Goal: Information Seeking & Learning: Learn about a topic

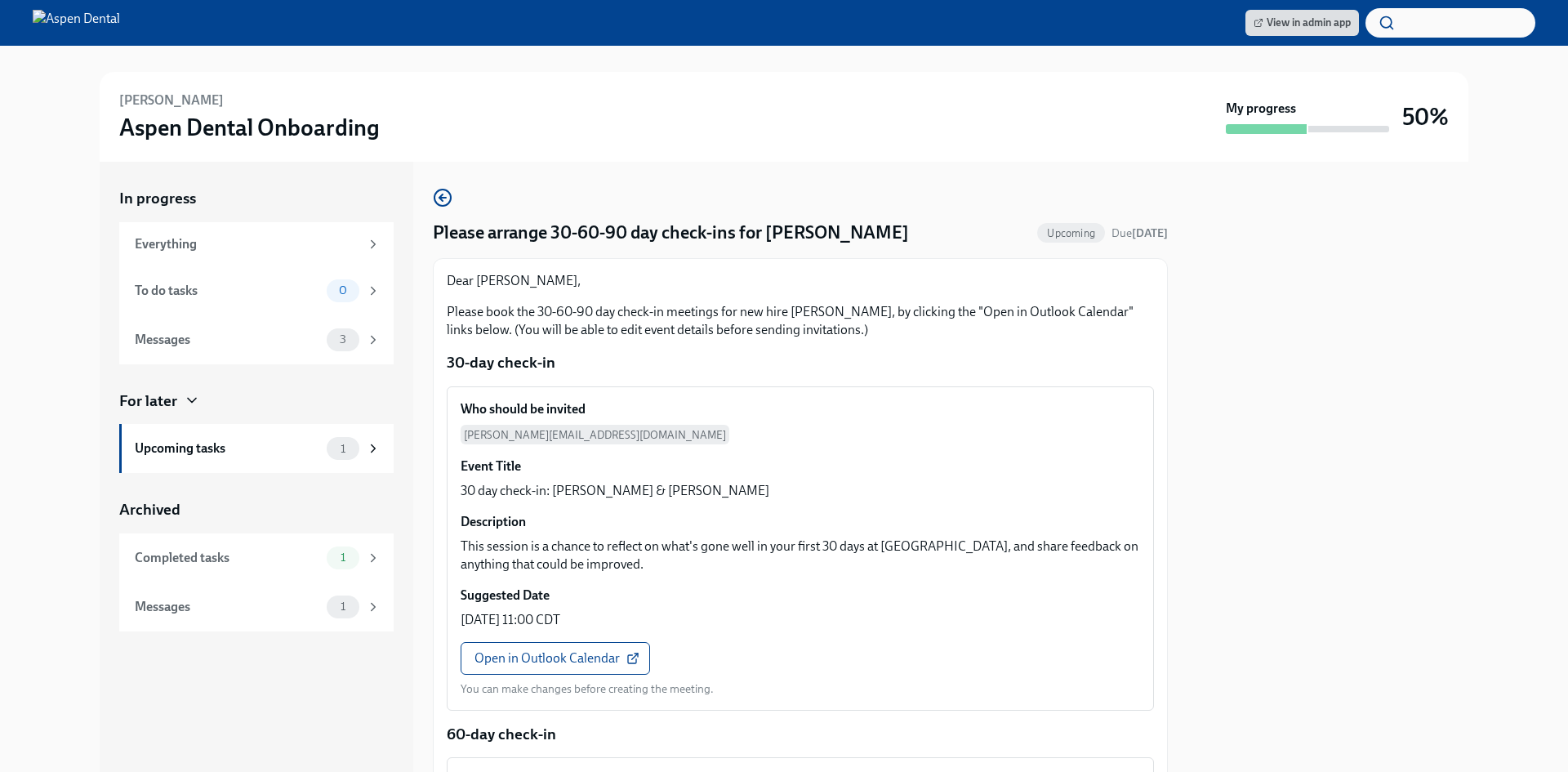
click at [330, 544] on div "Completed tasks 1" at bounding box center [256, 558] width 275 height 49
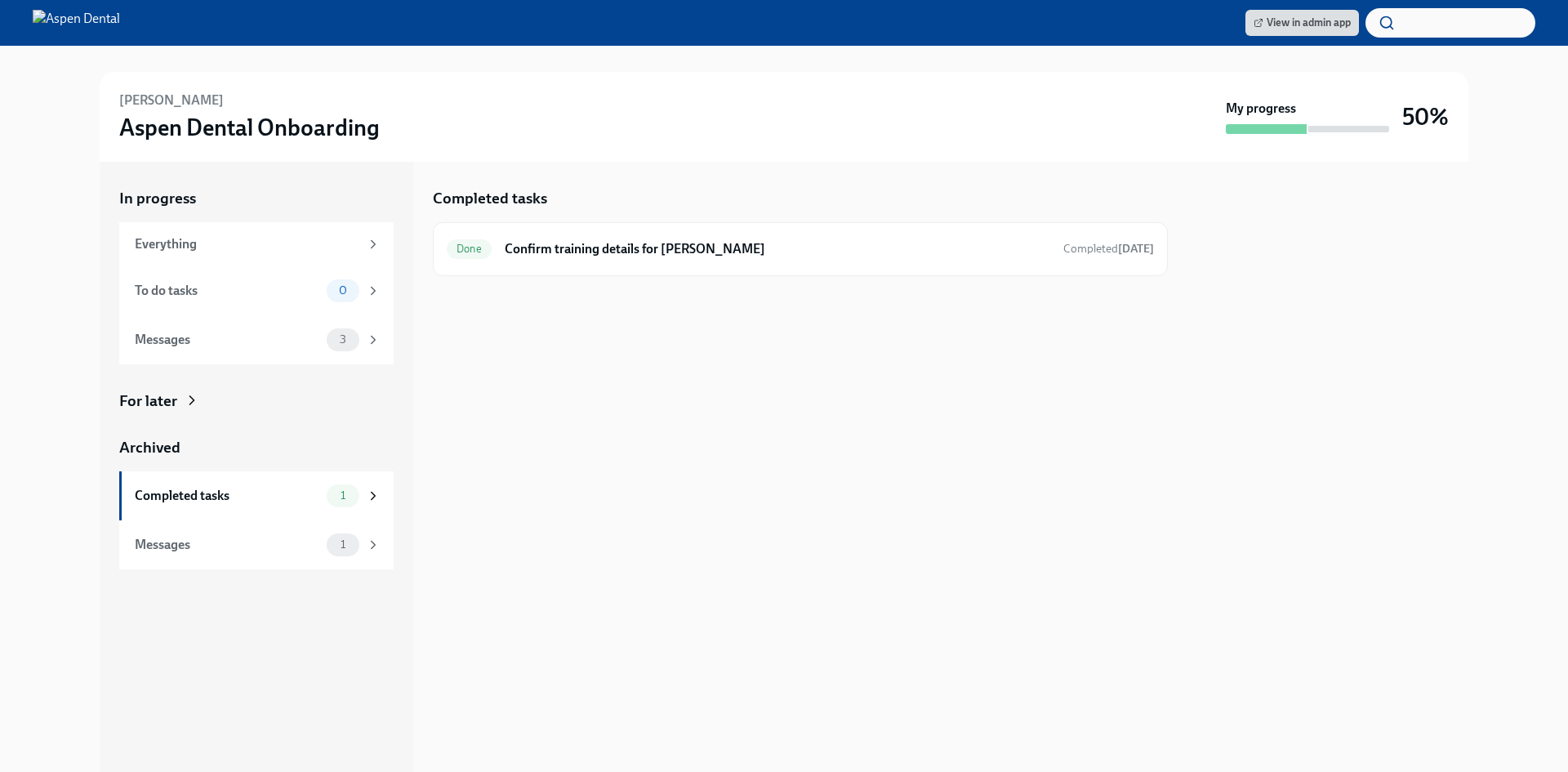
click at [357, 540] on div "1" at bounding box center [342, 545] width 32 height 23
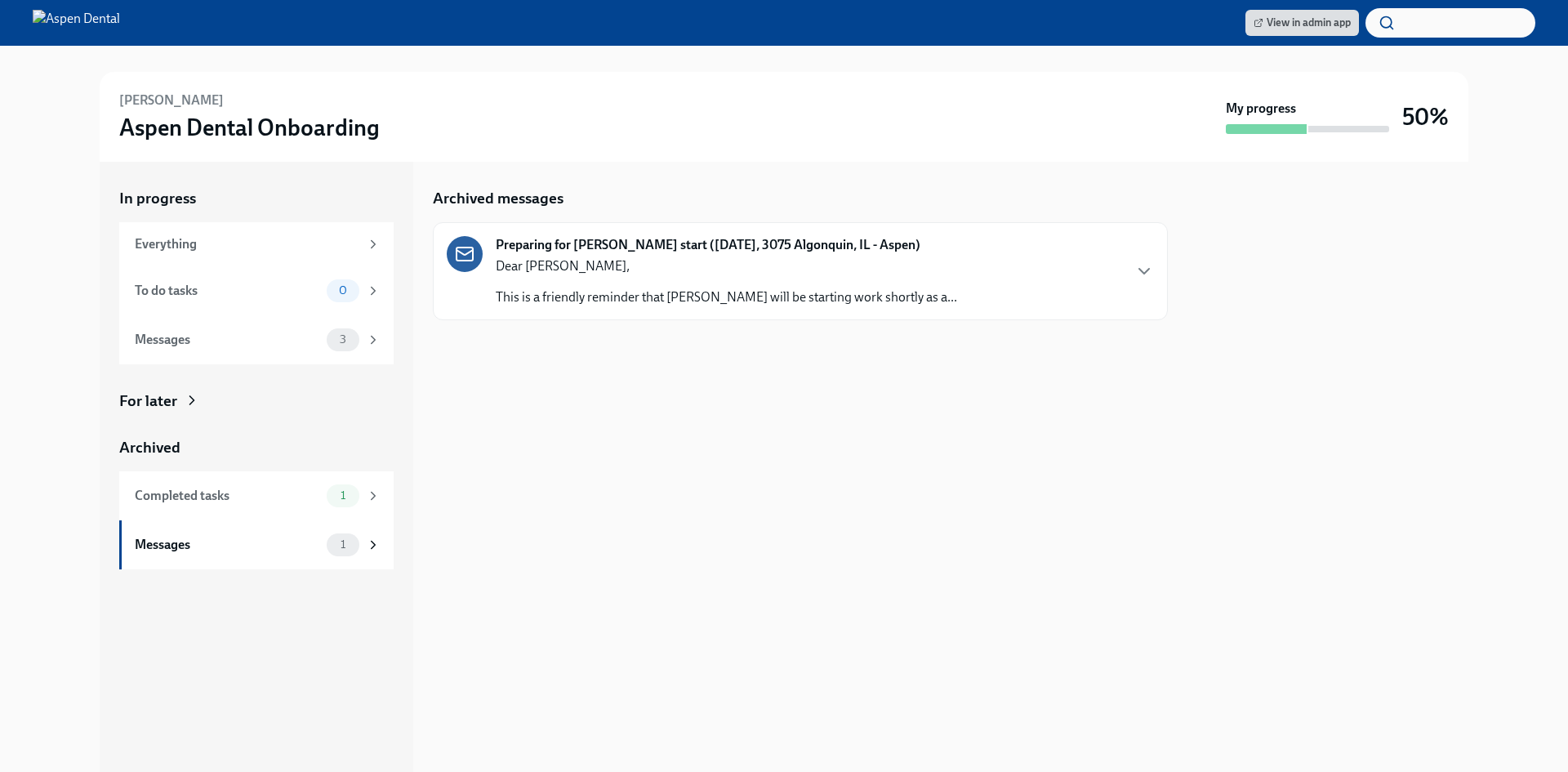
click at [1136, 270] on icon "button" at bounding box center [1144, 271] width 19 height 19
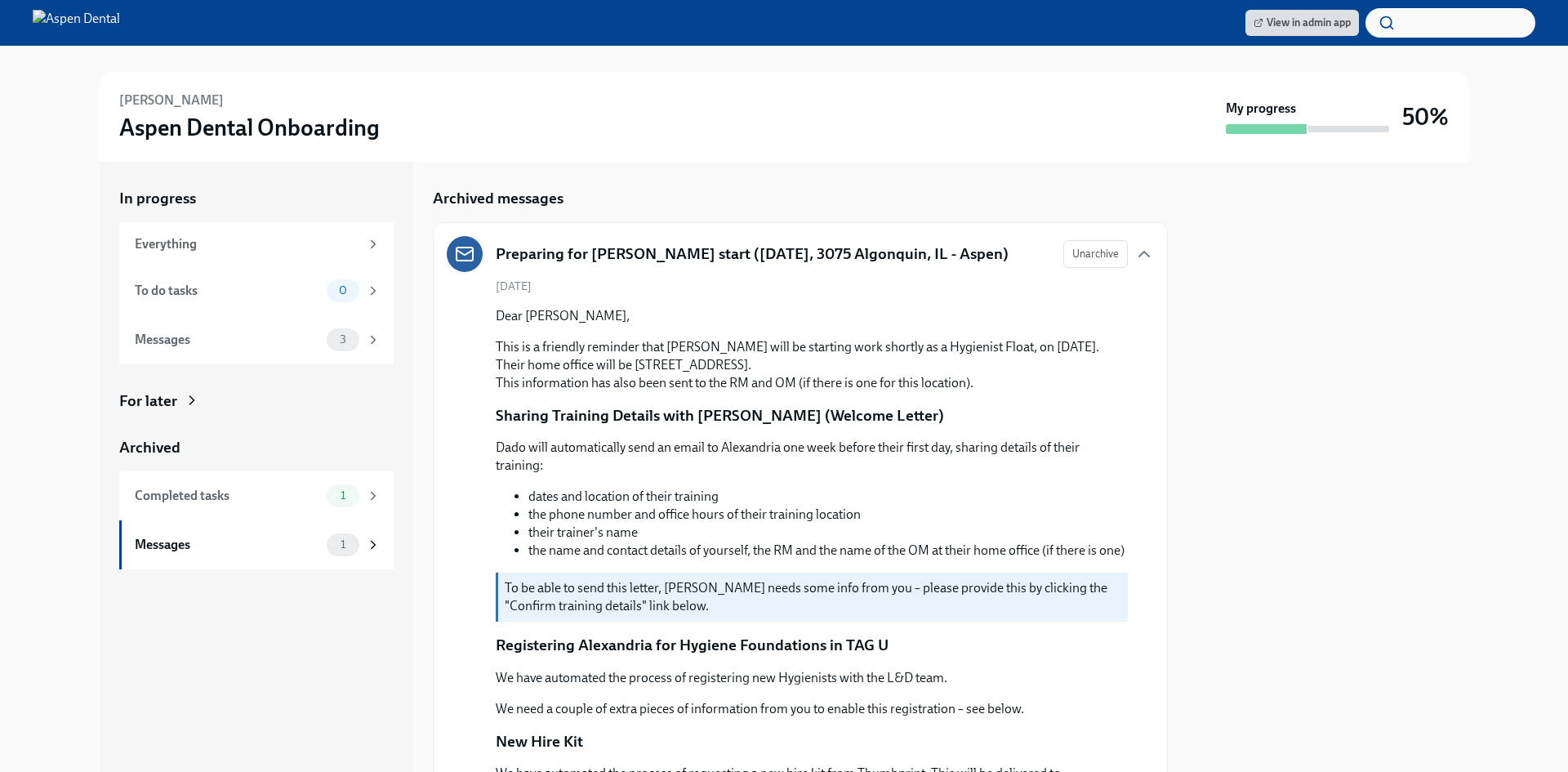
click at [363, 341] on div "3" at bounding box center [354, 340] width 54 height 23
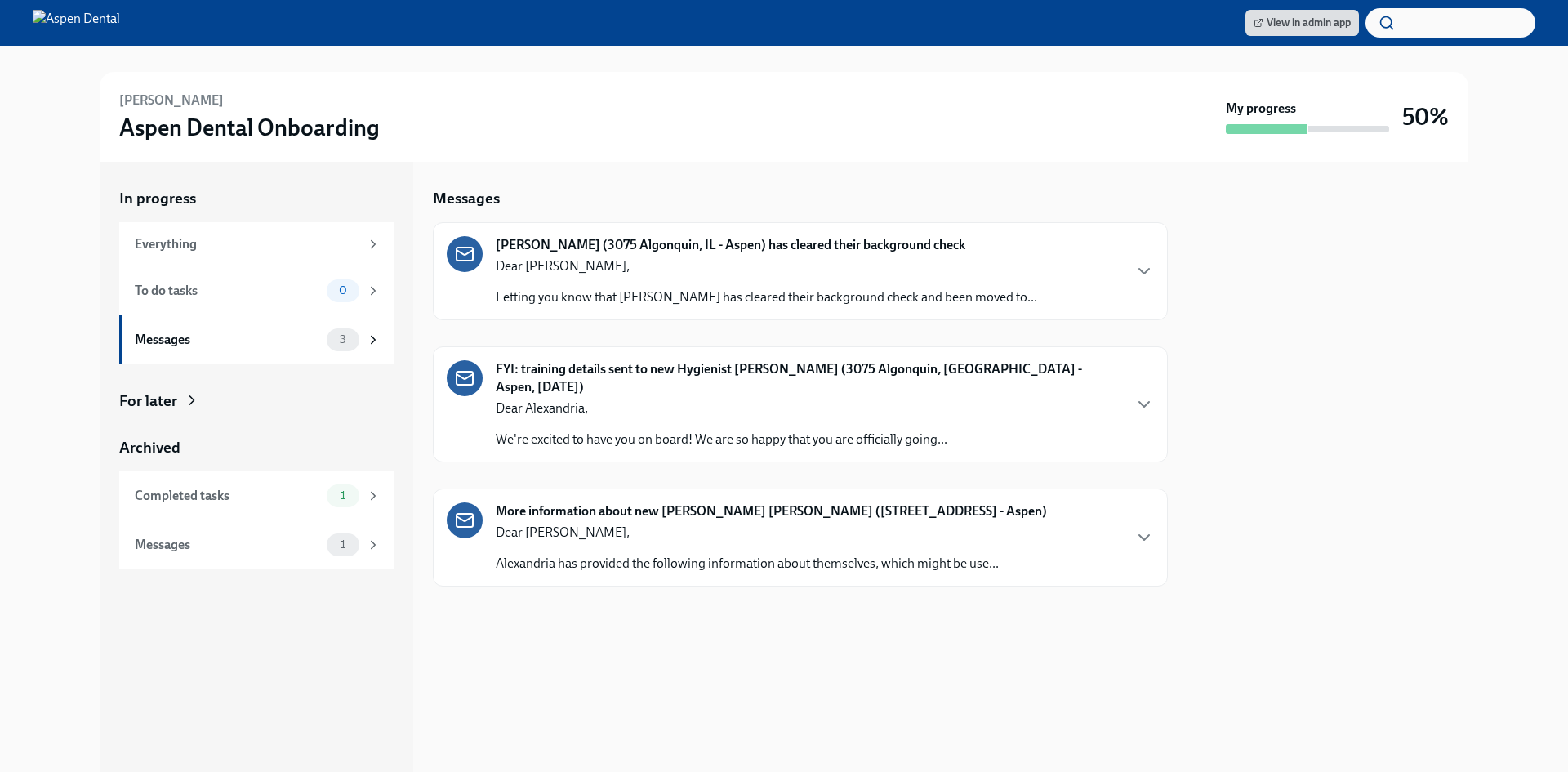
click at [820, 533] on div "Dear [PERSON_NAME] has provided the following information about themselves, whi…" at bounding box center [747, 548] width 503 height 49
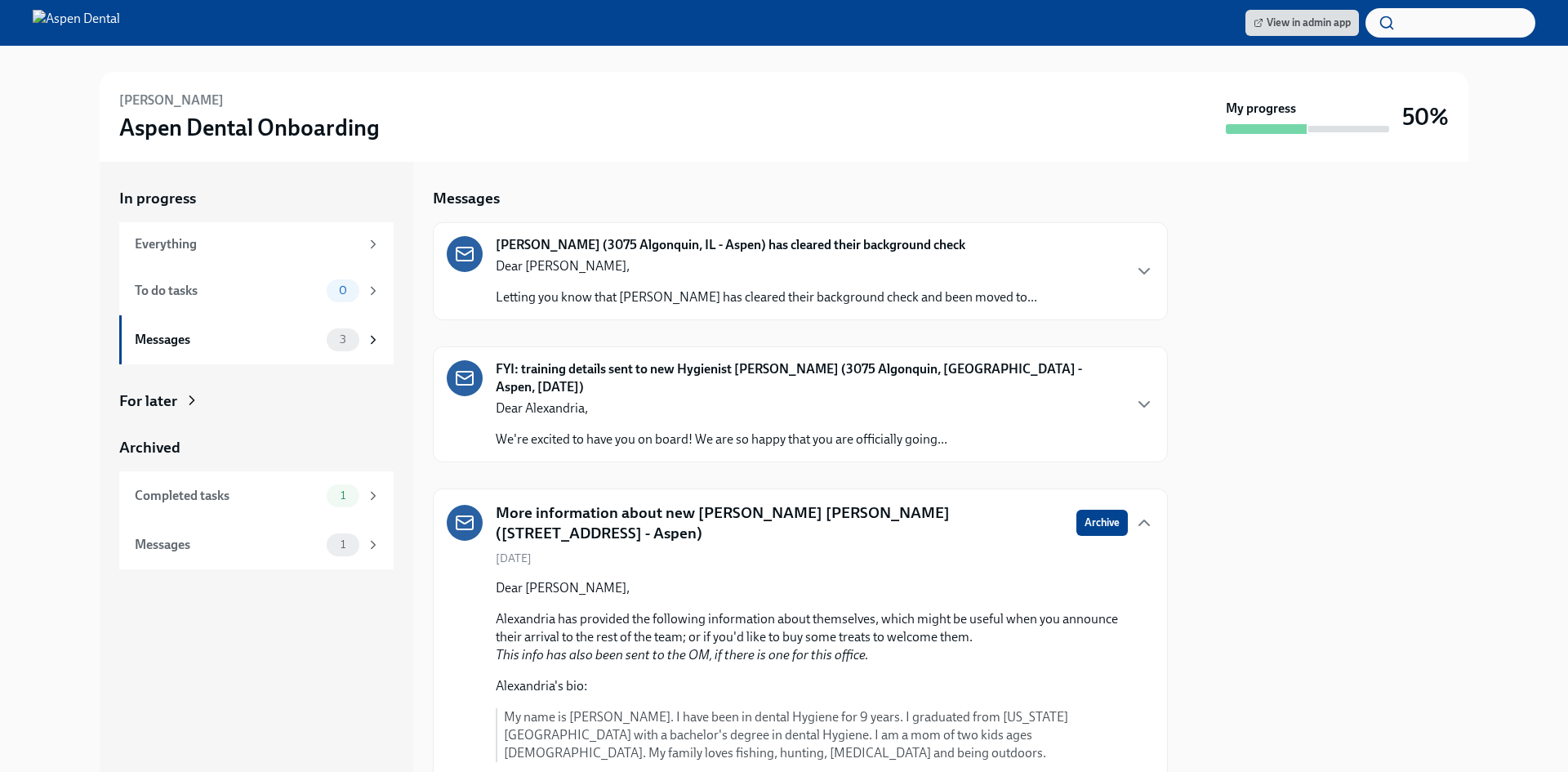
click at [802, 401] on div "Dear [PERSON_NAME], We're excited to have you on board! We are so happy that yo…" at bounding box center [722, 425] width 452 height 49
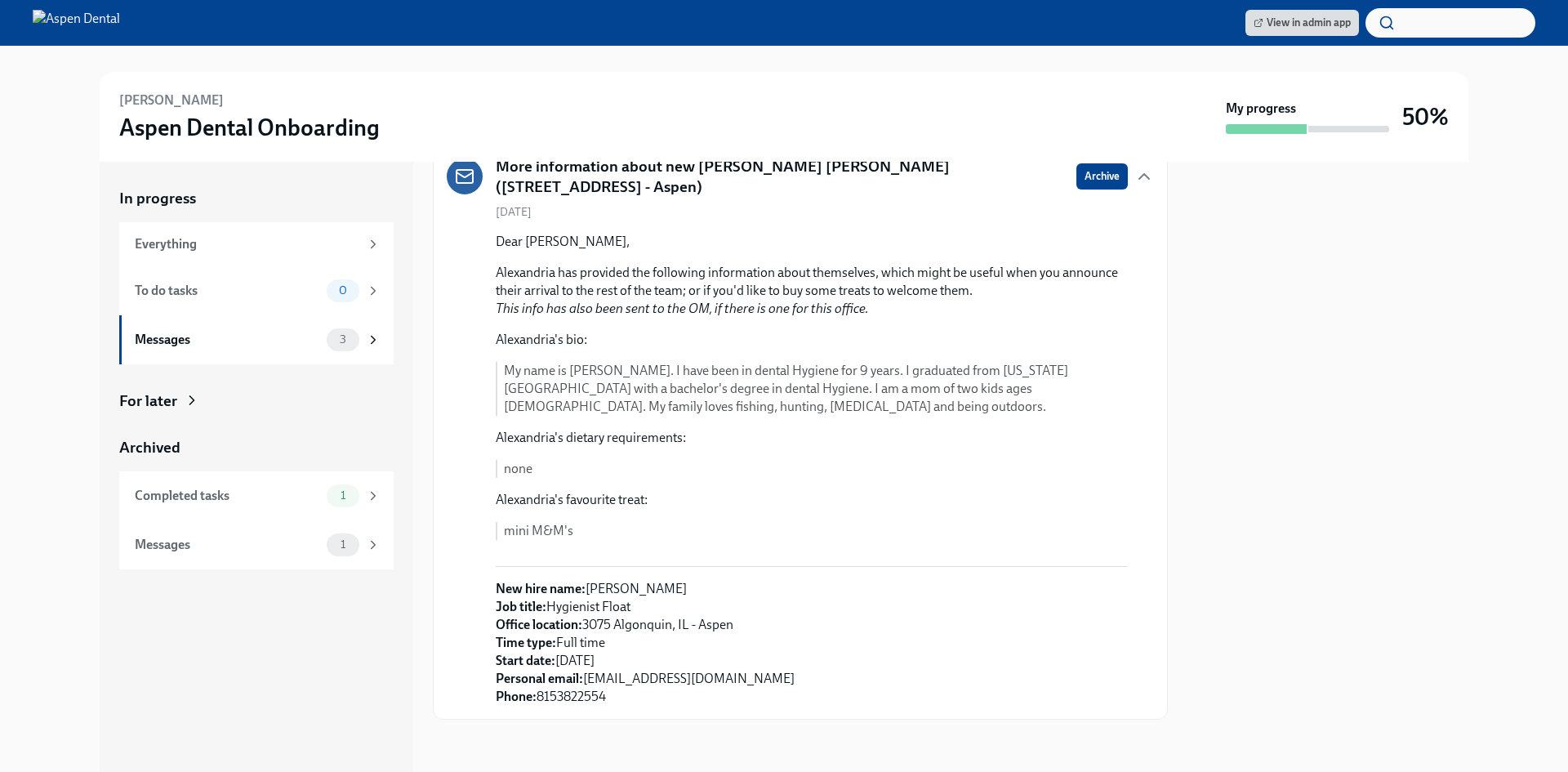
scroll to position [1449, 0]
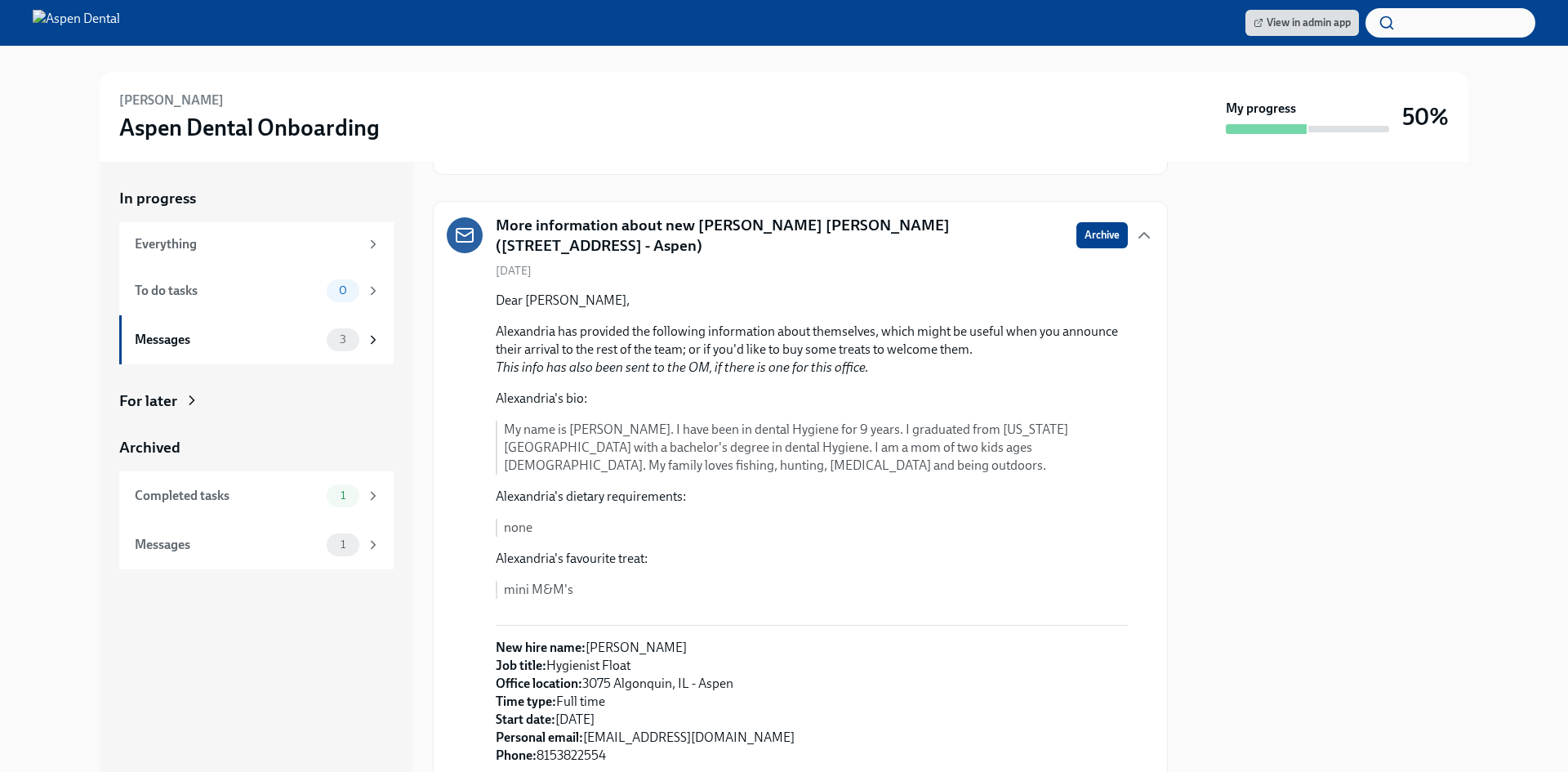
click at [585, 11] on strong "Your onboarding guide" at bounding box center [586, 3] width 130 height 16
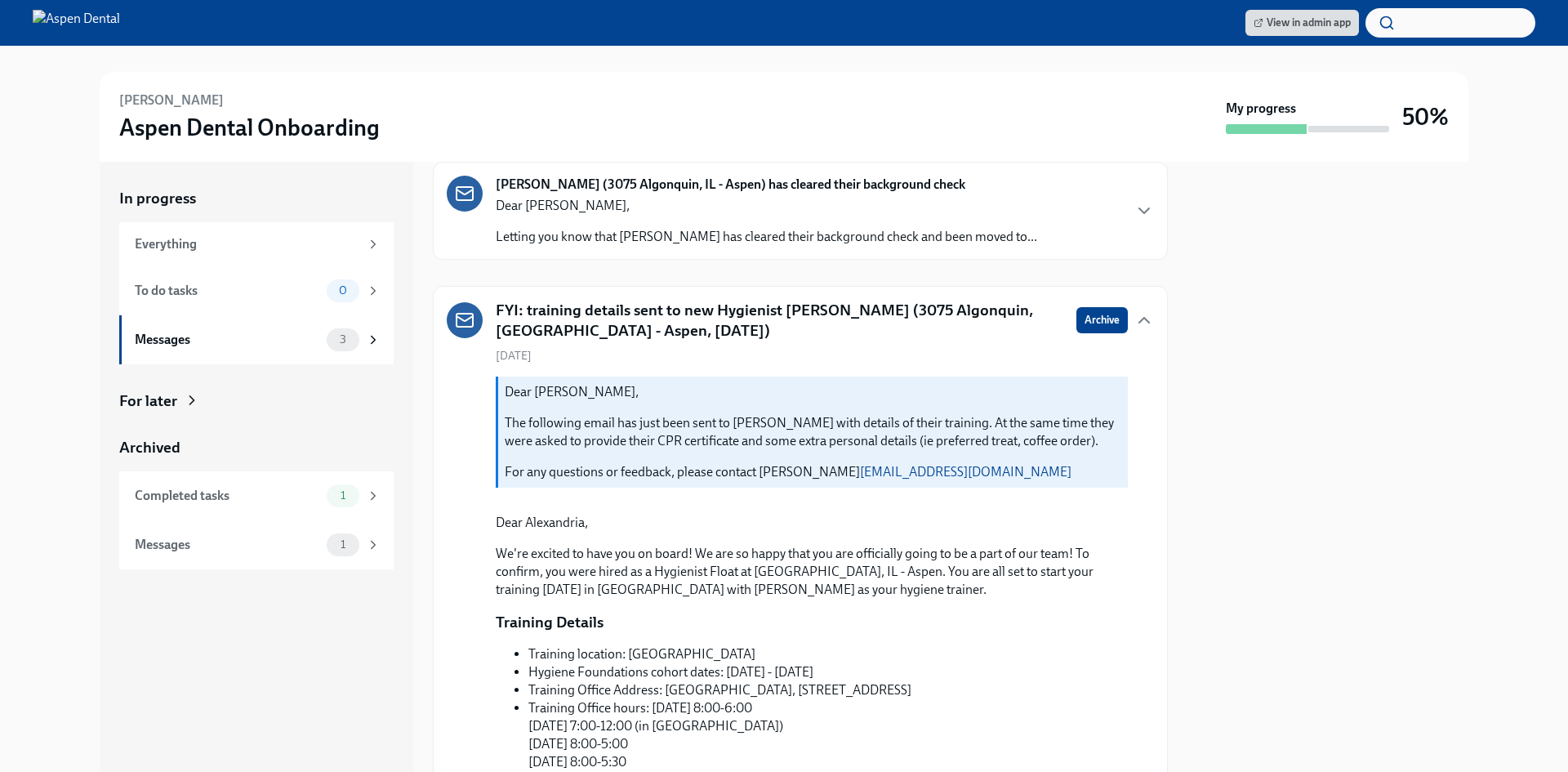
scroll to position [0, 0]
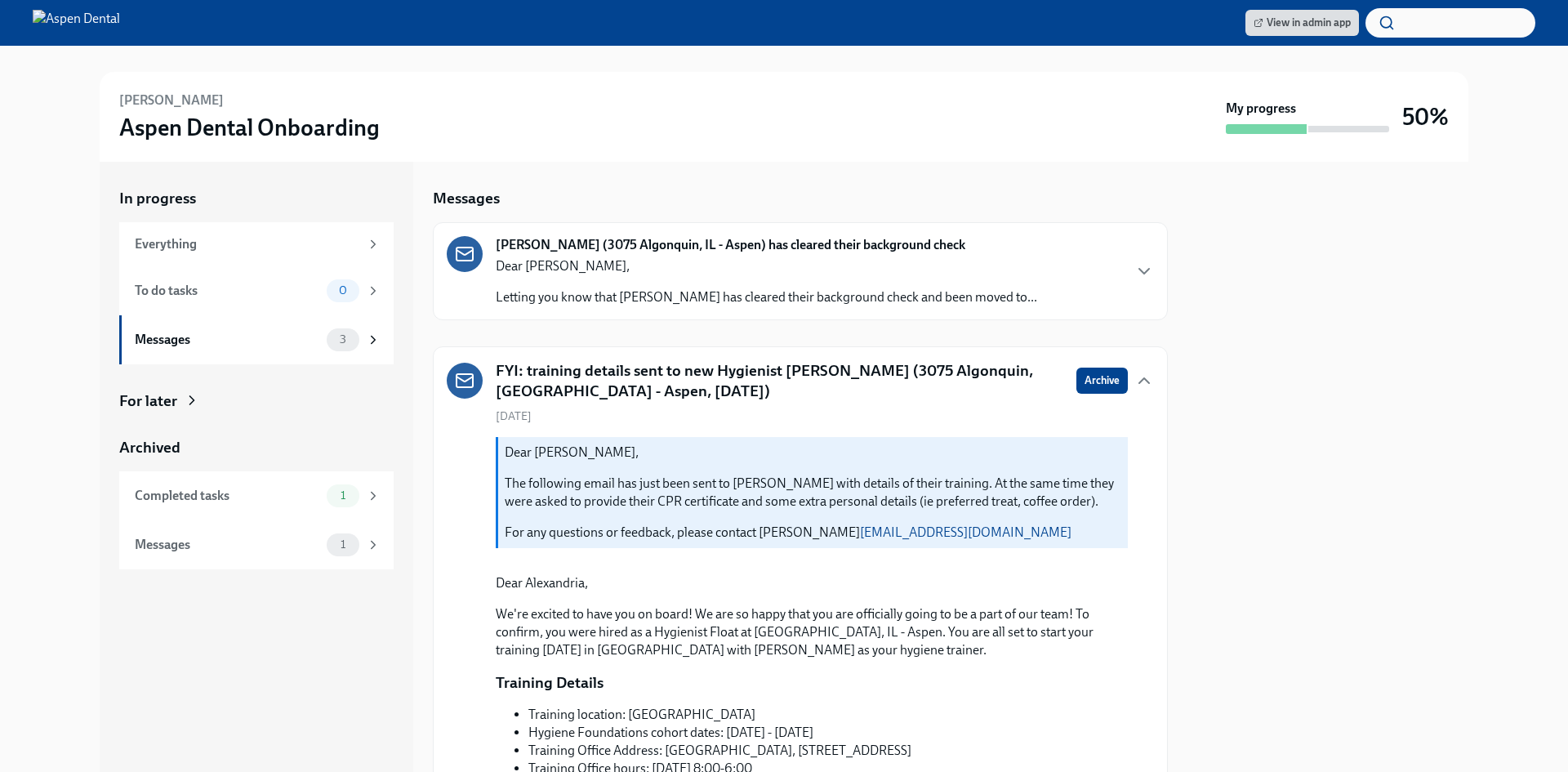
click at [819, 289] on div "Dear [PERSON_NAME], Letting you know that Alexandria has cleared their backgrou…" at bounding box center [766, 282] width 542 height 49
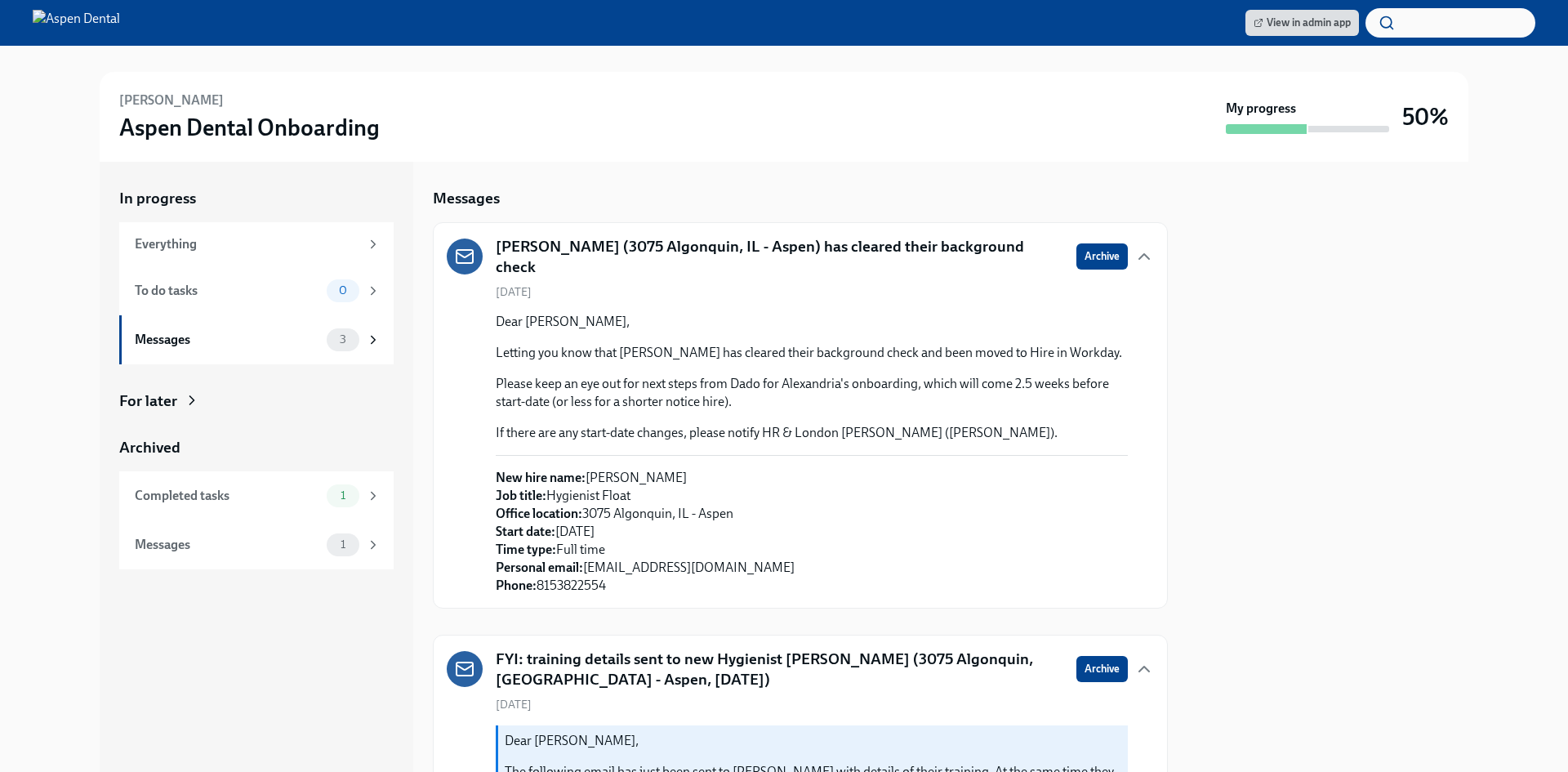
click at [345, 255] on div "Everything" at bounding box center [256, 244] width 275 height 44
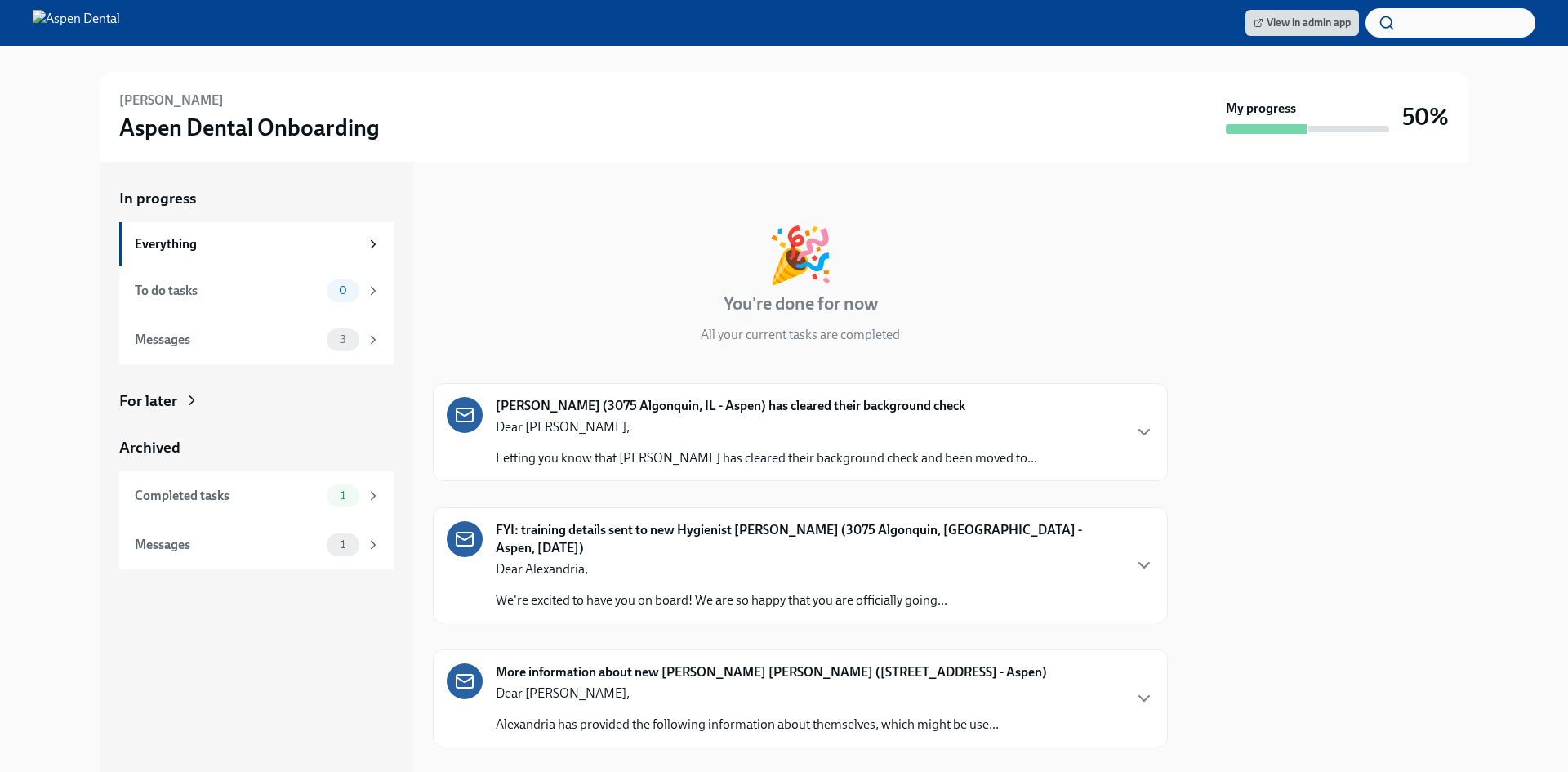
scroll to position [31, 0]
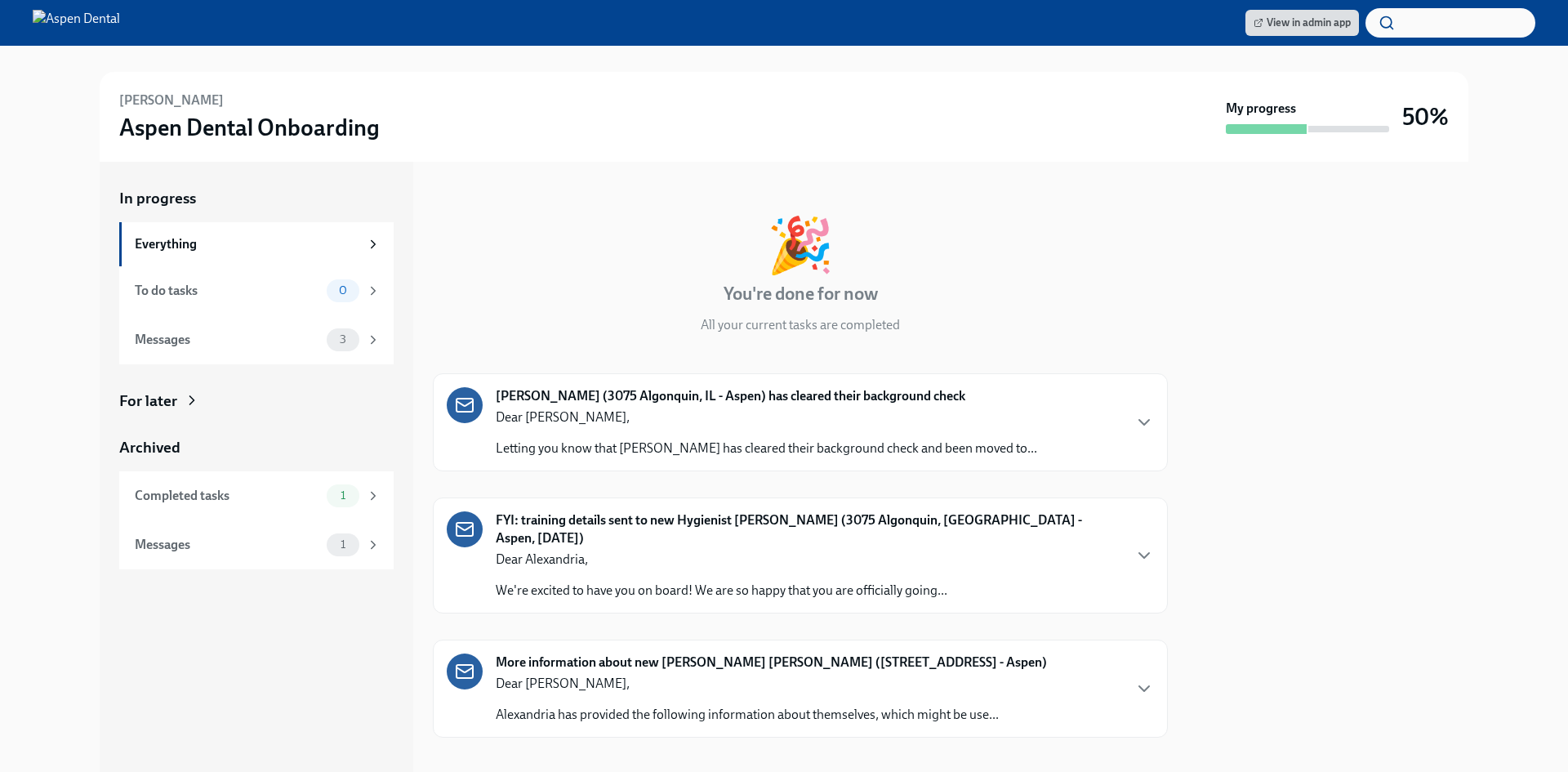
click at [737, 559] on div "Dear [PERSON_NAME], We're excited to have you on board! We are so happy that yo…" at bounding box center [722, 575] width 452 height 49
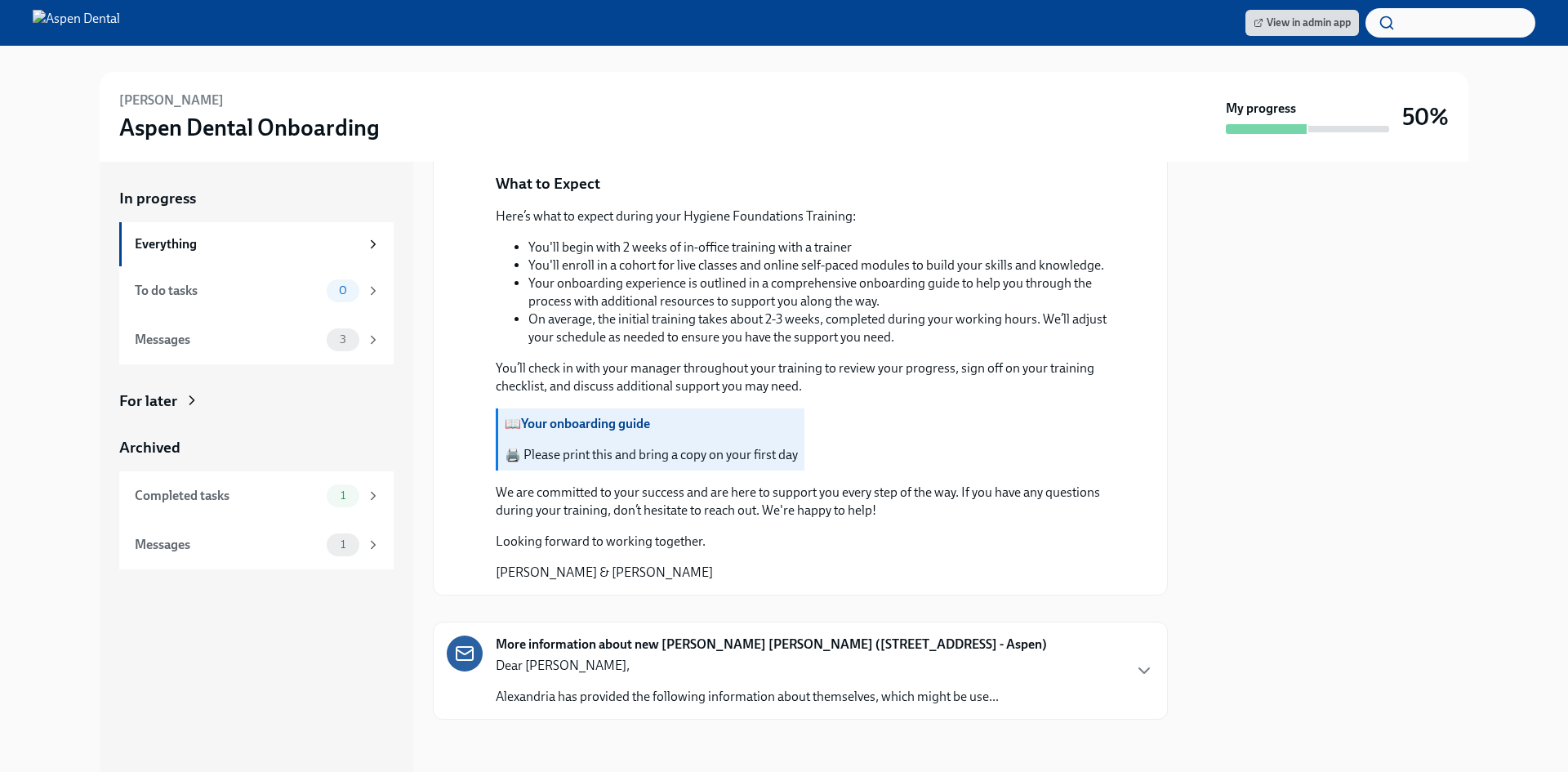
scroll to position [1583, 0]
